Goal: Task Accomplishment & Management: Manage account settings

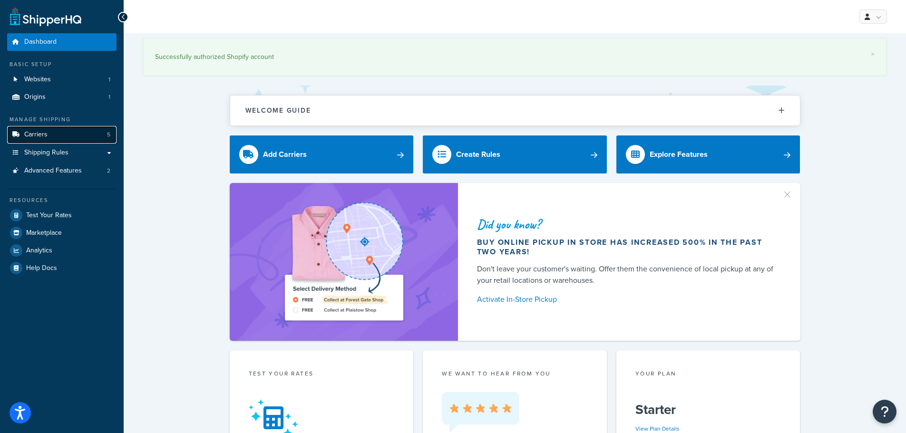
click at [55, 134] on link "Carriers 5" at bounding box center [61, 135] width 109 height 18
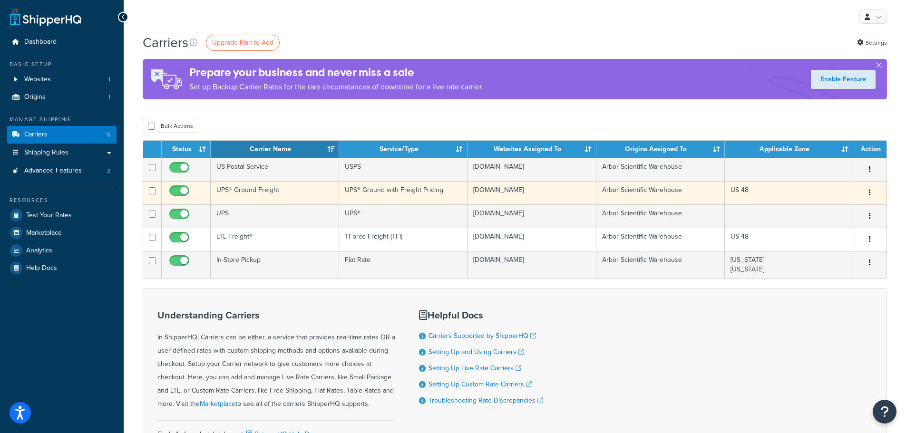
click at [244, 194] on td "UPS® Ground Freight" at bounding box center [275, 192] width 128 height 23
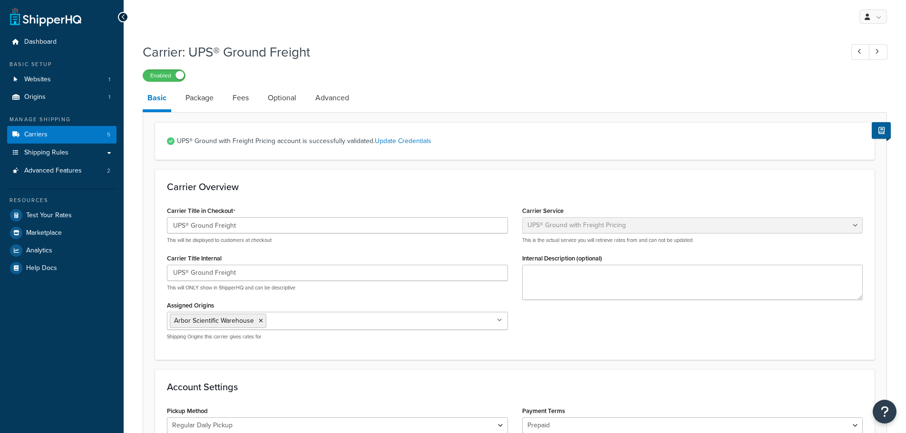
select select "upsGroundFreight"
